Goal: Information Seeking & Learning: Learn about a topic

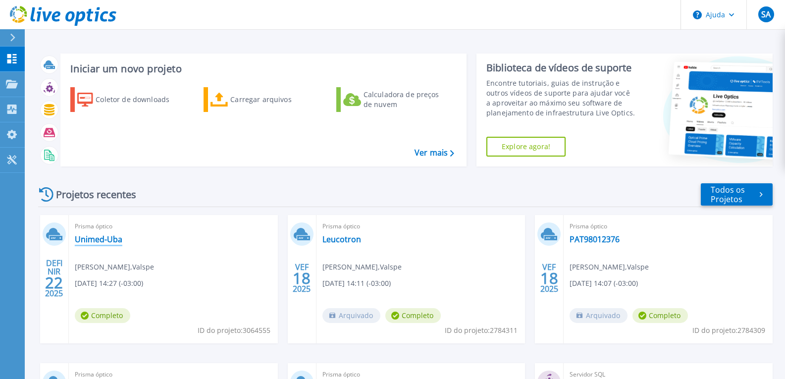
click at [110, 236] on font "Unimed-Uba" at bounding box center [99, 239] width 48 height 11
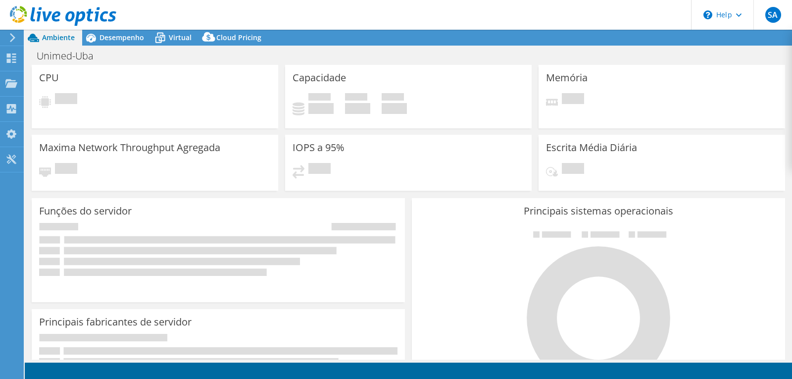
select select "USD"
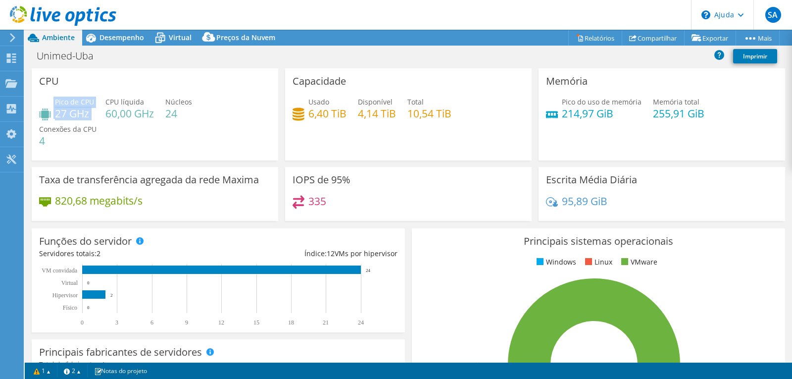
drag, startPoint x: 52, startPoint y: 101, endPoint x: 119, endPoint y: 112, distance: 67.2
click at [105, 104] on div "Pico de CPU 27 GHz CPU líquida 60,00 GHz Núcleos 24 Conexões da CPU 4" at bounding box center [155, 126] width 232 height 59
drag, startPoint x: 107, startPoint y: 103, endPoint x: 150, endPoint y: 104, distance: 43.1
click at [150, 104] on div "CPU líquida 60,00 GHz" at bounding box center [129, 108] width 49 height 22
drag, startPoint x: 168, startPoint y: 101, endPoint x: 208, endPoint y: 107, distance: 40.7
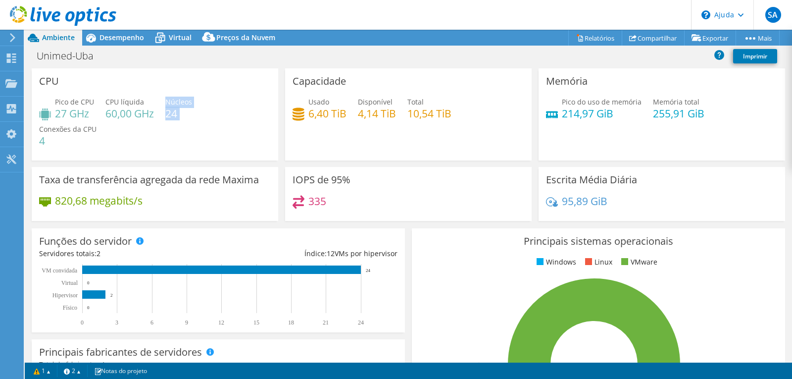
click at [208, 107] on div "Pico de CPU 27 GHz CPU líquida 60,00 GHz Núcleos 24 Conexões da CPU 4" at bounding box center [155, 126] width 232 height 59
click at [249, 112] on div "Pico de CPU 27 GHz CPU líquida 60,00 GHz Núcleos 24 Conexões da CPU 4" at bounding box center [155, 126] width 232 height 59
drag, startPoint x: 457, startPoint y: 265, endPoint x: 452, endPoint y: 262, distance: 5.8
click at [455, 265] on ul "Windows Linux VMware" at bounding box center [598, 261] width 358 height 11
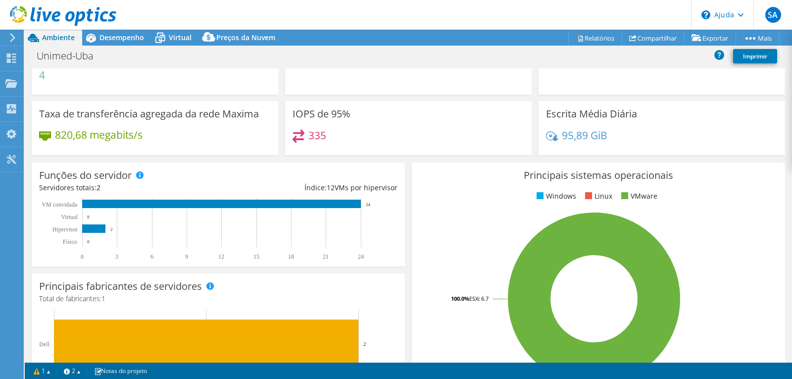
scroll to position [0, 0]
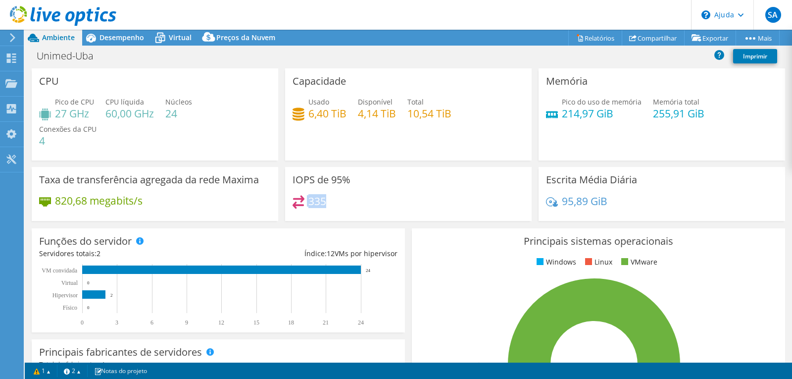
drag, startPoint x: 326, startPoint y: 200, endPoint x: 302, endPoint y: 202, distance: 24.3
click at [302, 202] on div "335" at bounding box center [409, 205] width 232 height 21
click at [402, 196] on div "335" at bounding box center [409, 205] width 232 height 21
drag, startPoint x: 332, startPoint y: 200, endPoint x: 296, endPoint y: 199, distance: 36.7
click at [296, 199] on div "335" at bounding box center [409, 205] width 232 height 21
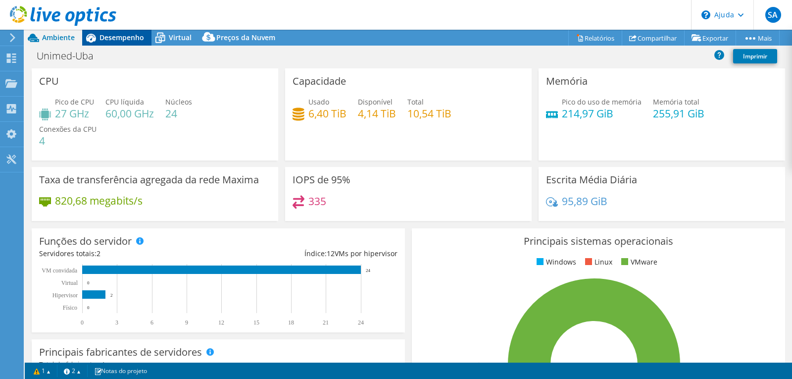
click at [129, 40] on font "Desempenho" at bounding box center [122, 37] width 45 height 9
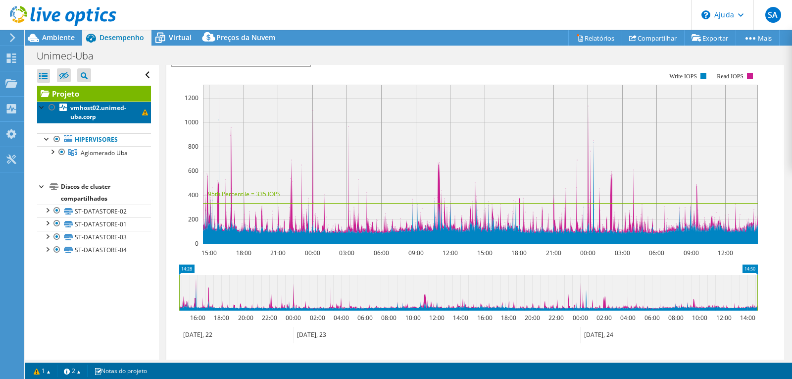
click at [95, 113] on font "vmhost02.unimed-uba.corp" at bounding box center [98, 111] width 56 height 17
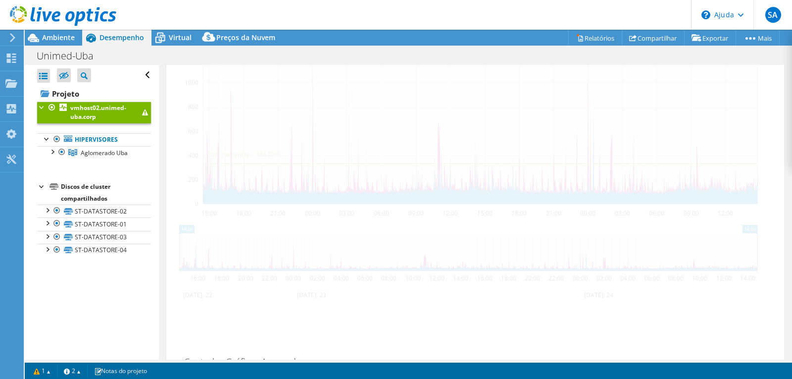
scroll to position [208, 0]
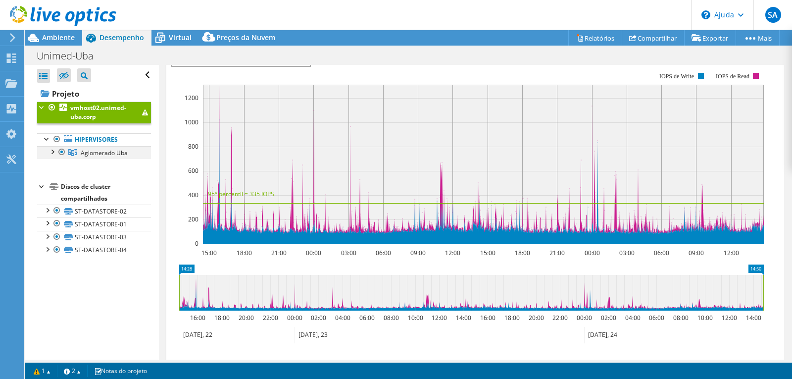
click at [54, 150] on div at bounding box center [52, 151] width 10 height 10
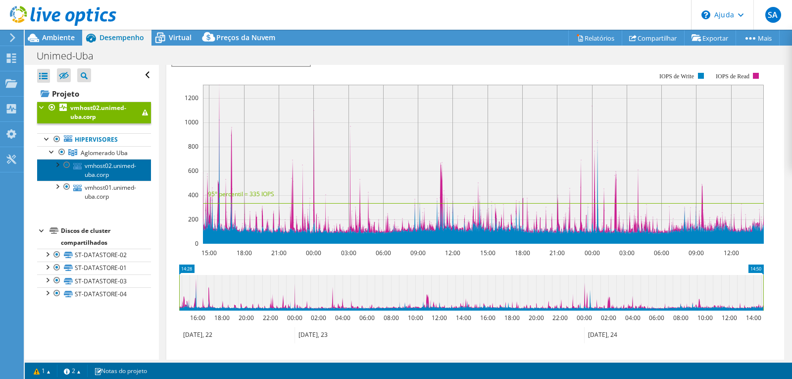
click at [101, 169] on font "vmhost02.unimed-uba.corp" at bounding box center [110, 169] width 51 height 17
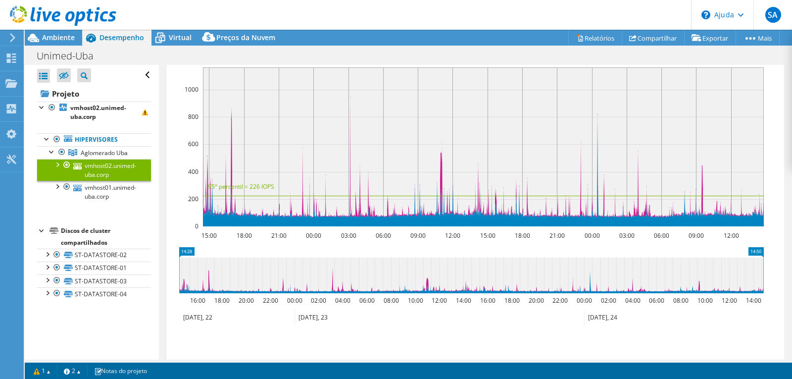
scroll to position [191, 0]
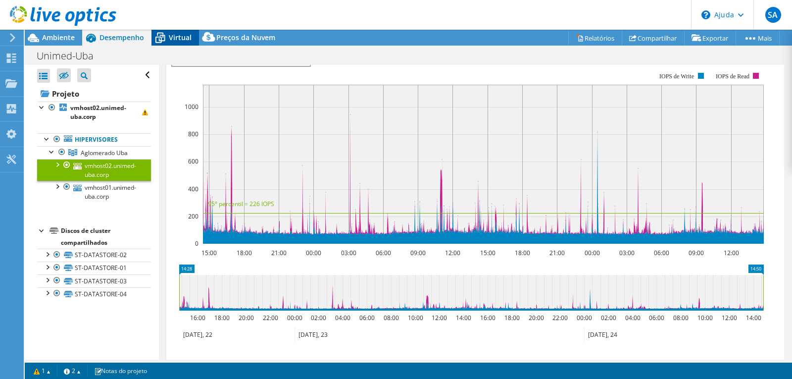
click at [172, 38] on font "Virtual" at bounding box center [180, 37] width 23 height 9
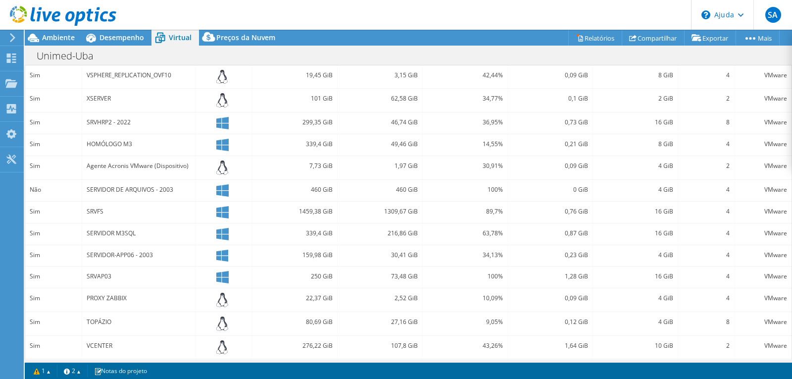
scroll to position [296, 0]
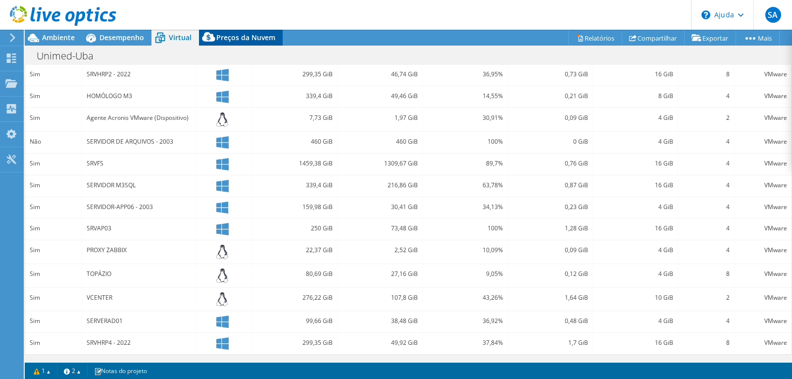
click at [240, 35] on font "Preços da Nuvem" at bounding box center [245, 37] width 59 height 9
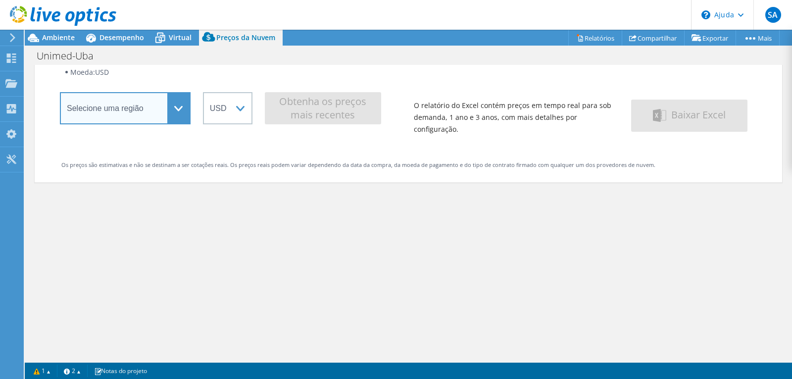
click at [179, 107] on select "Selecione uma região Ásia-Pacífico (Hong Kong) Ásia-Pacífico (Mumbai) Ásia-Pací…" at bounding box center [125, 108] width 131 height 32
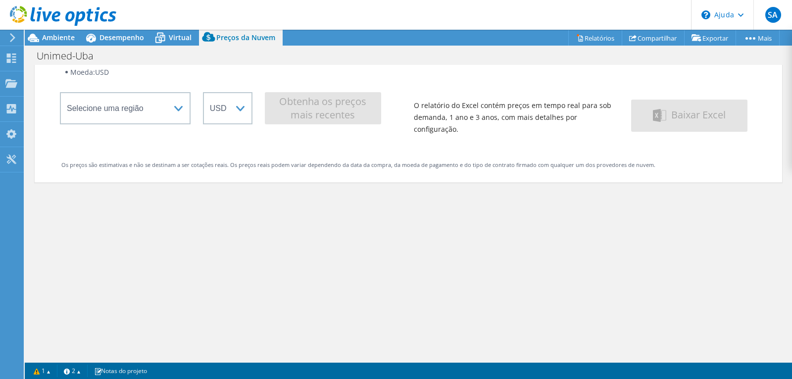
click at [416, 336] on div "Preços da Nuvem O Live Optics Cloud Pricing usa as APIs nativas do fornecedor p…" at bounding box center [409, 170] width 748 height 379
click at [59, 36] on font "Ambiente" at bounding box center [58, 37] width 33 height 9
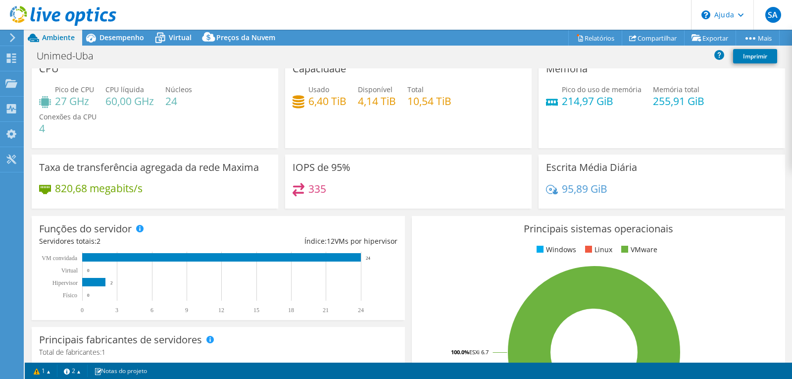
scroll to position [0, 0]
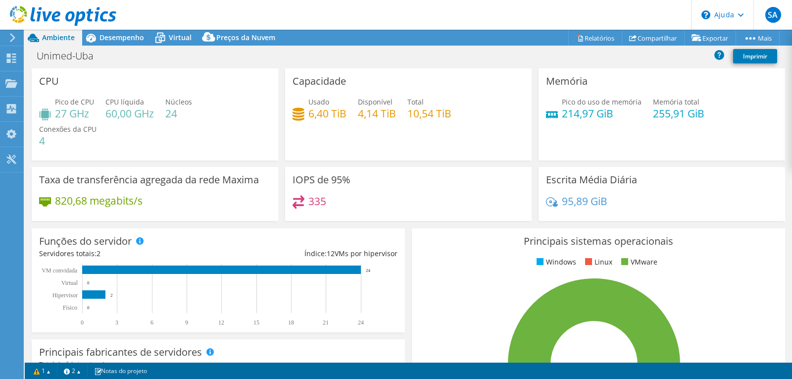
drag, startPoint x: 18, startPoint y: 15, endPoint x: 35, endPoint y: 26, distance: 19.9
click at [18, 15] on icon at bounding box center [63, 16] width 106 height 20
